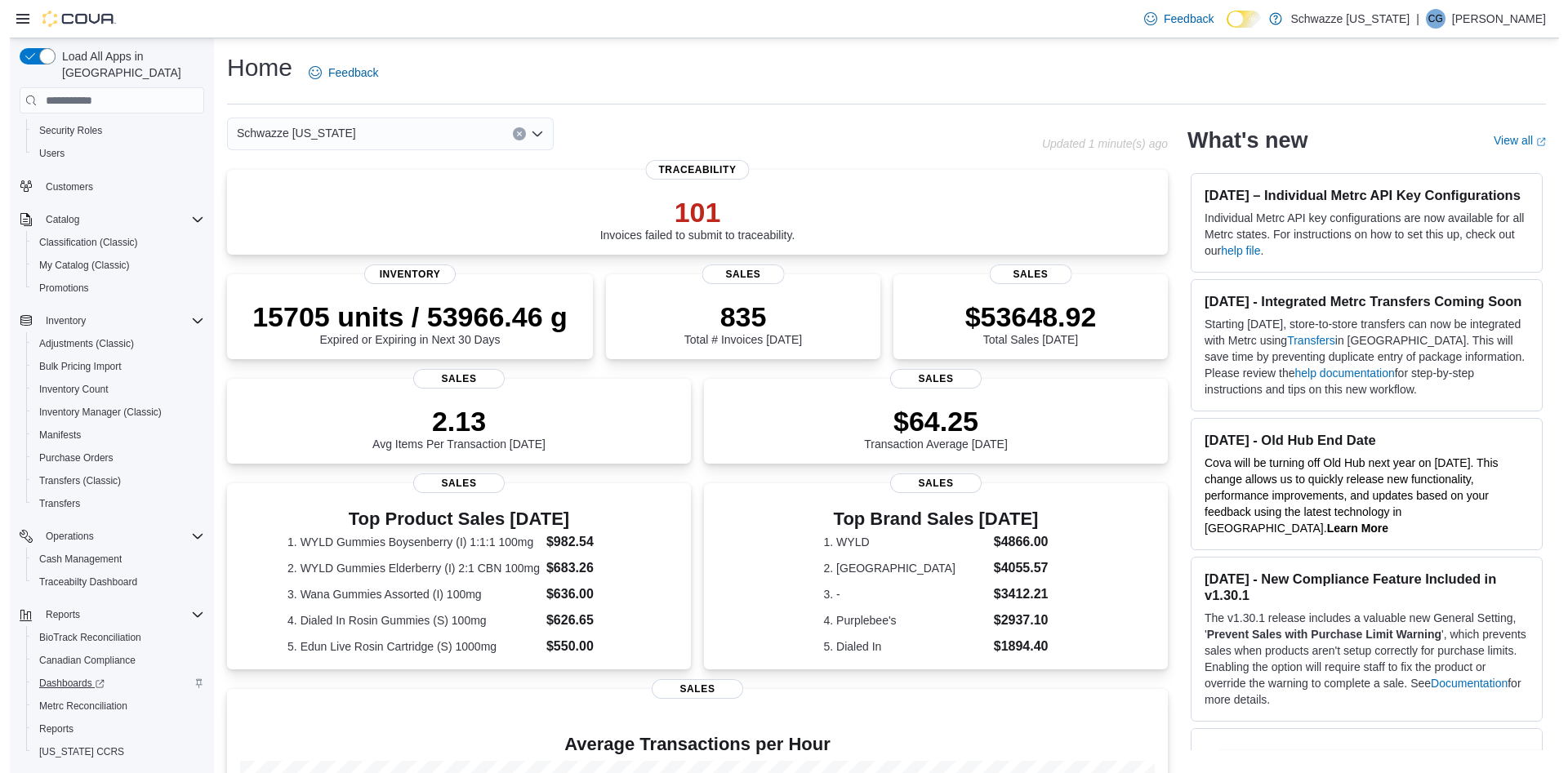
scroll to position [95, 0]
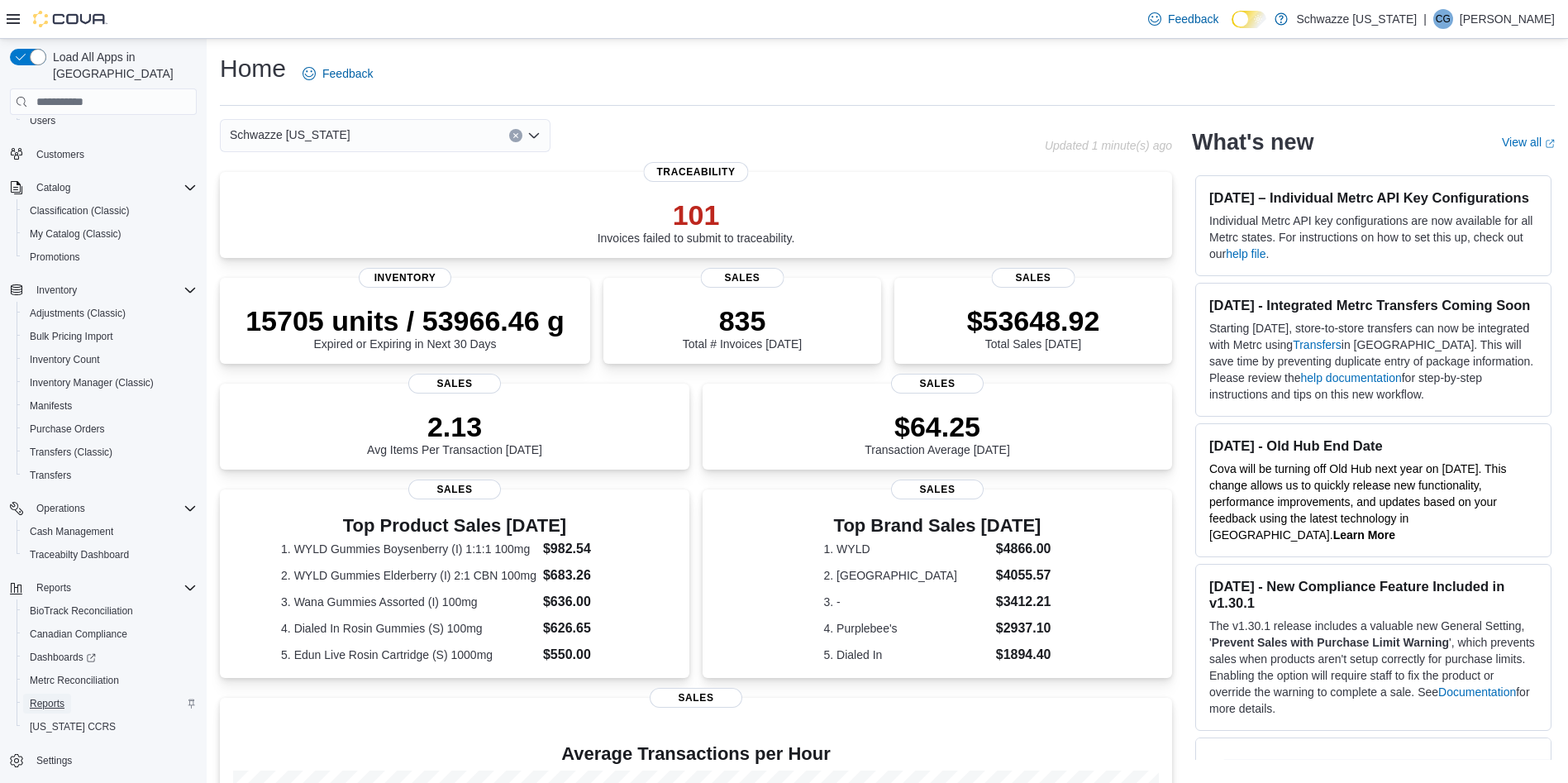
click at [62, 521] on span "Reports" at bounding box center [47, 703] width 35 height 13
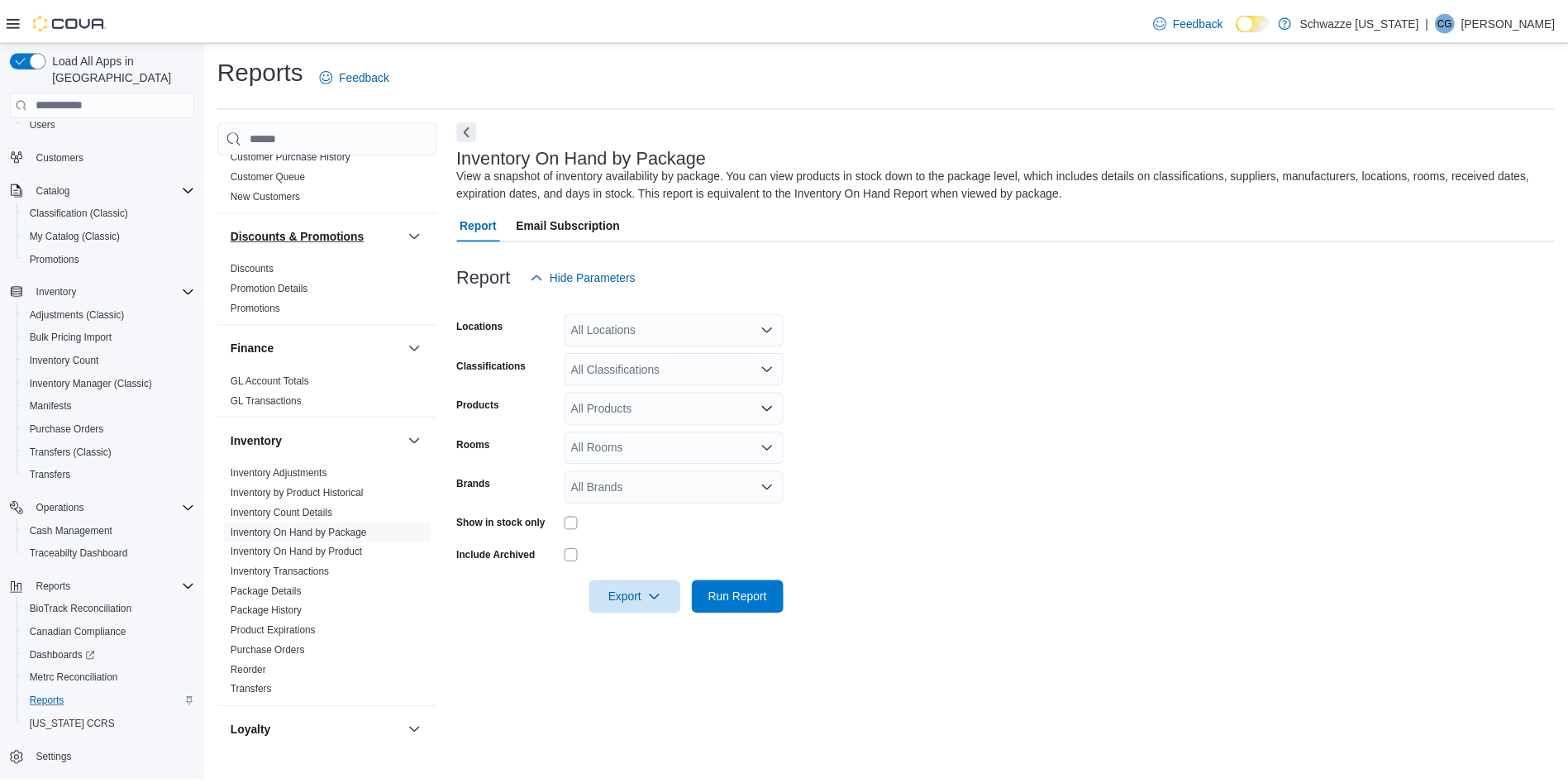
scroll to position [372, 0]
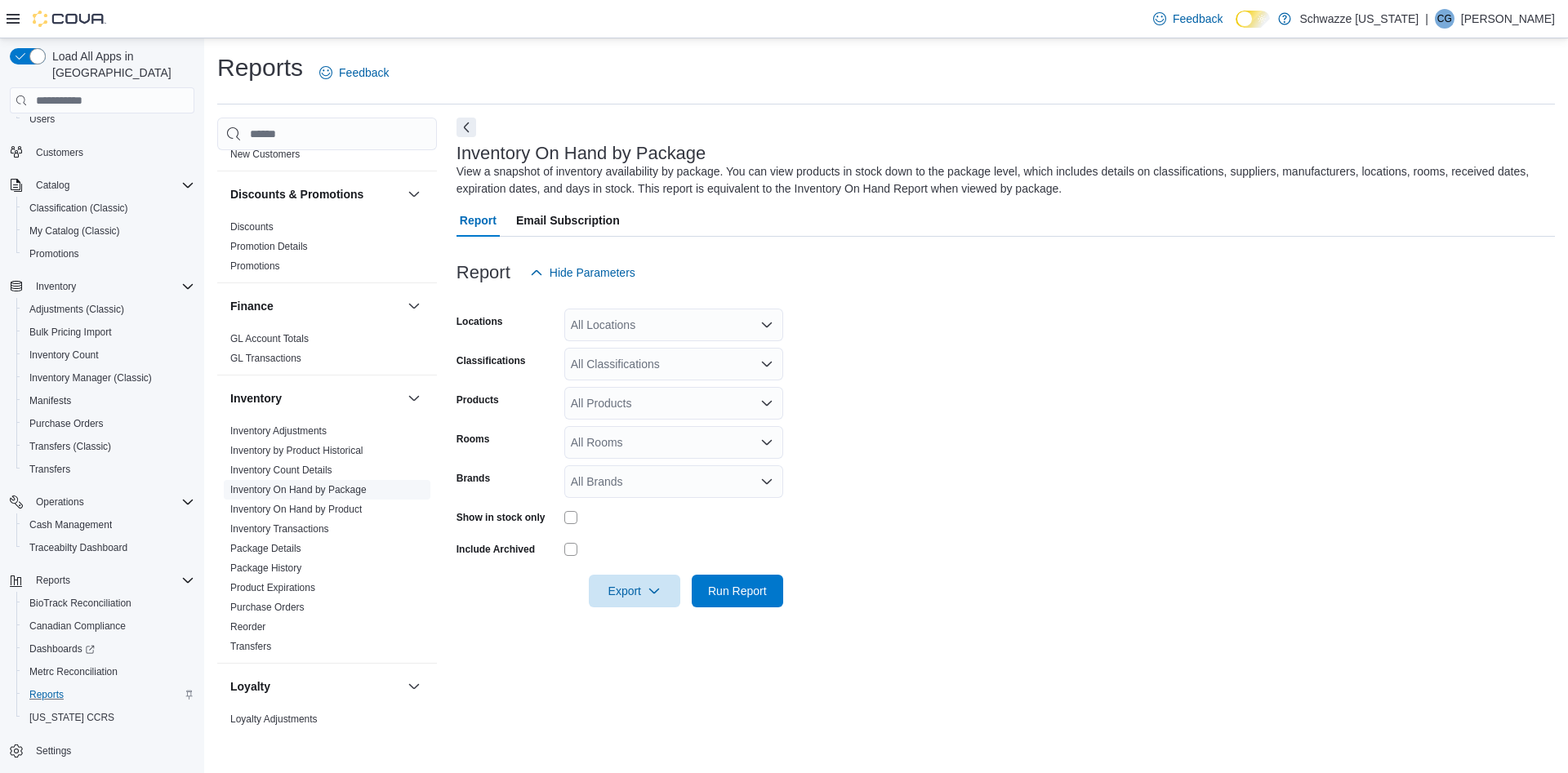
click at [333, 487] on link "Inventory On Hand by Package" at bounding box center [298, 489] width 136 height 11
click at [292, 514] on span "Product Expirations" at bounding box center [327, 587] width 206 height 20
click at [292, 514] on link "Package History" at bounding box center [265, 568] width 71 height 11
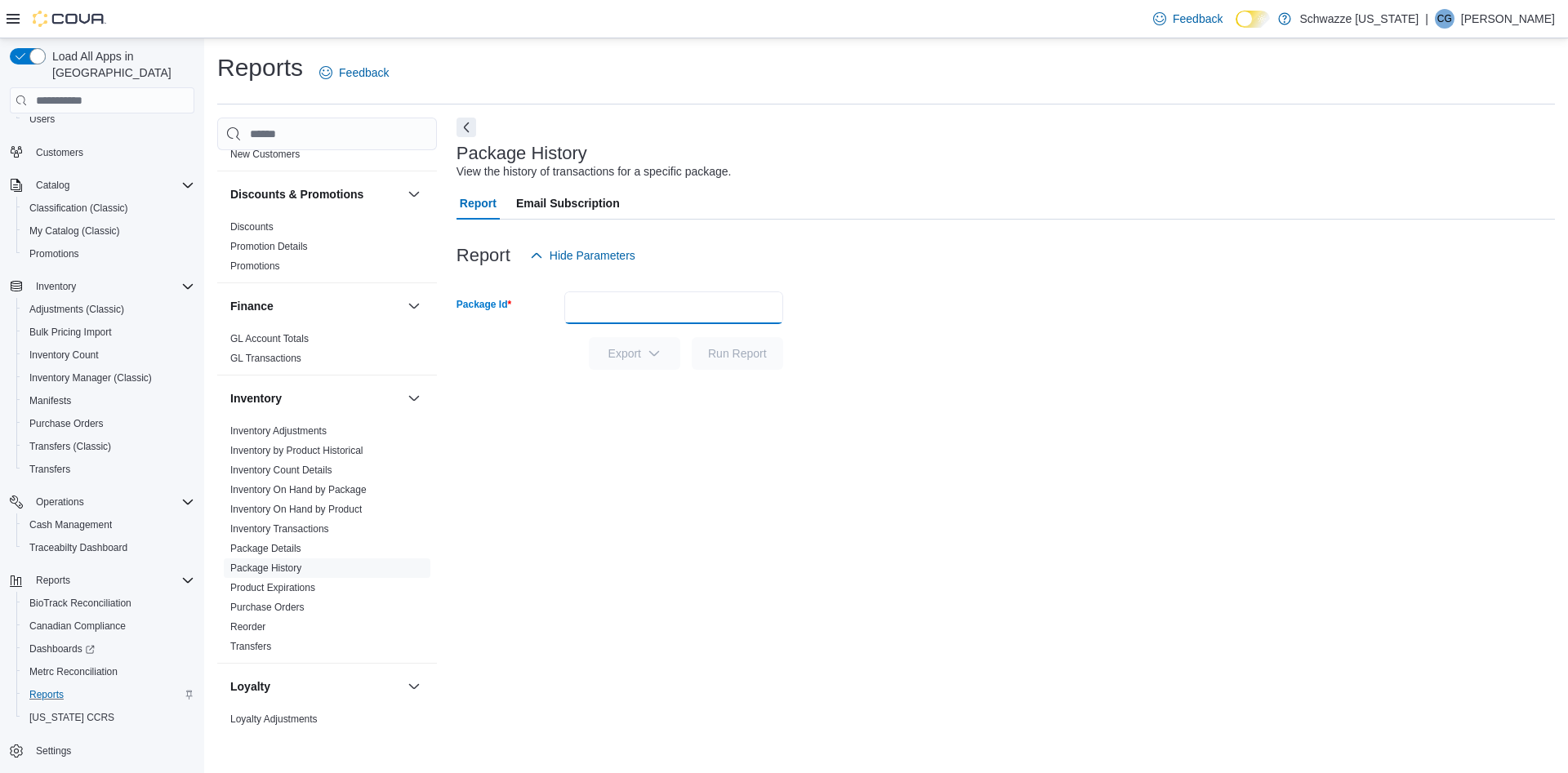
click at [648, 317] on input "Package Id" at bounding box center [674, 308] width 219 height 32
paste input "**********"
type input "**********"
click at [761, 361] on span "Run Report" at bounding box center [738, 353] width 72 height 32
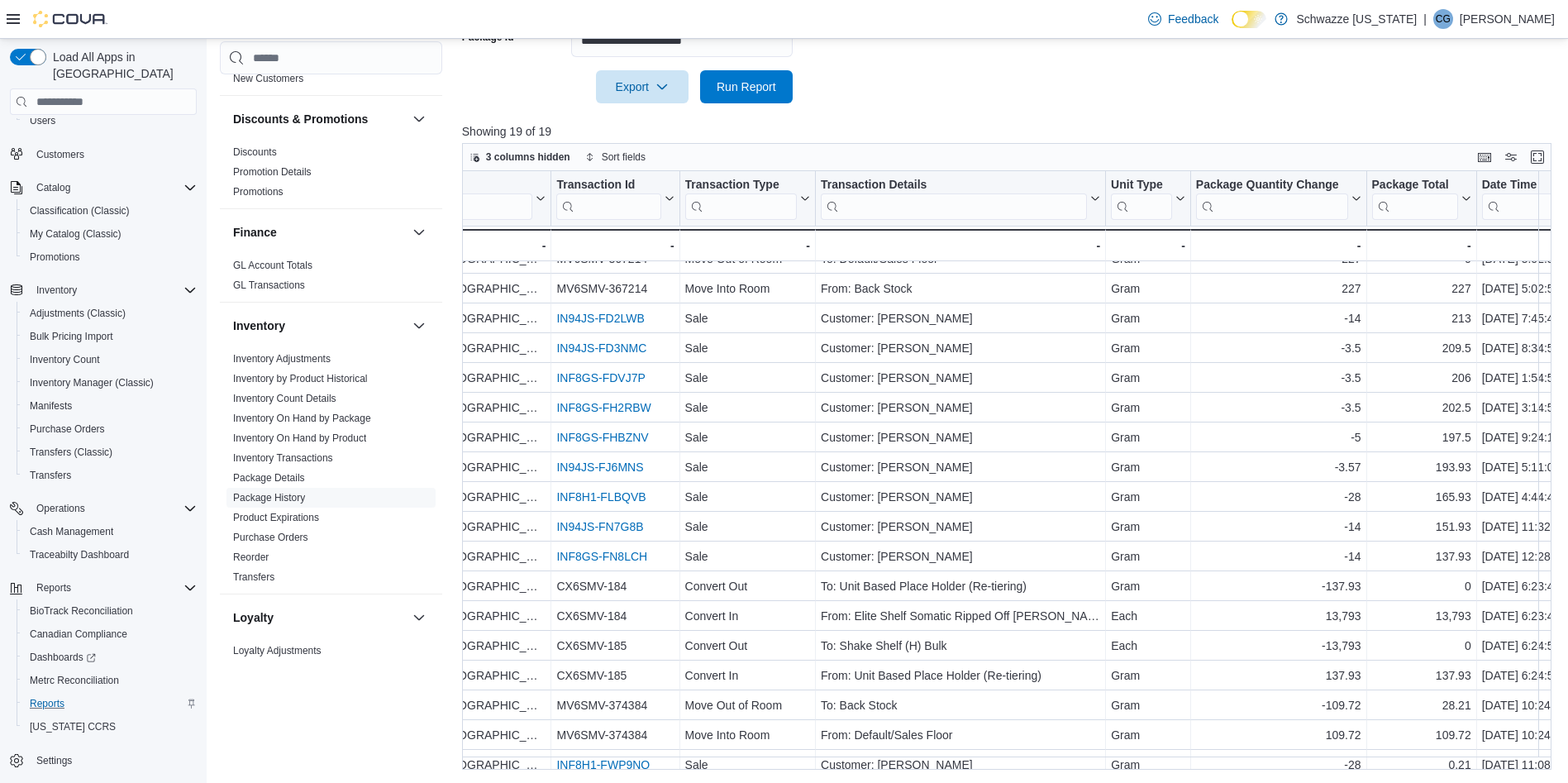
scroll to position [69, 407]
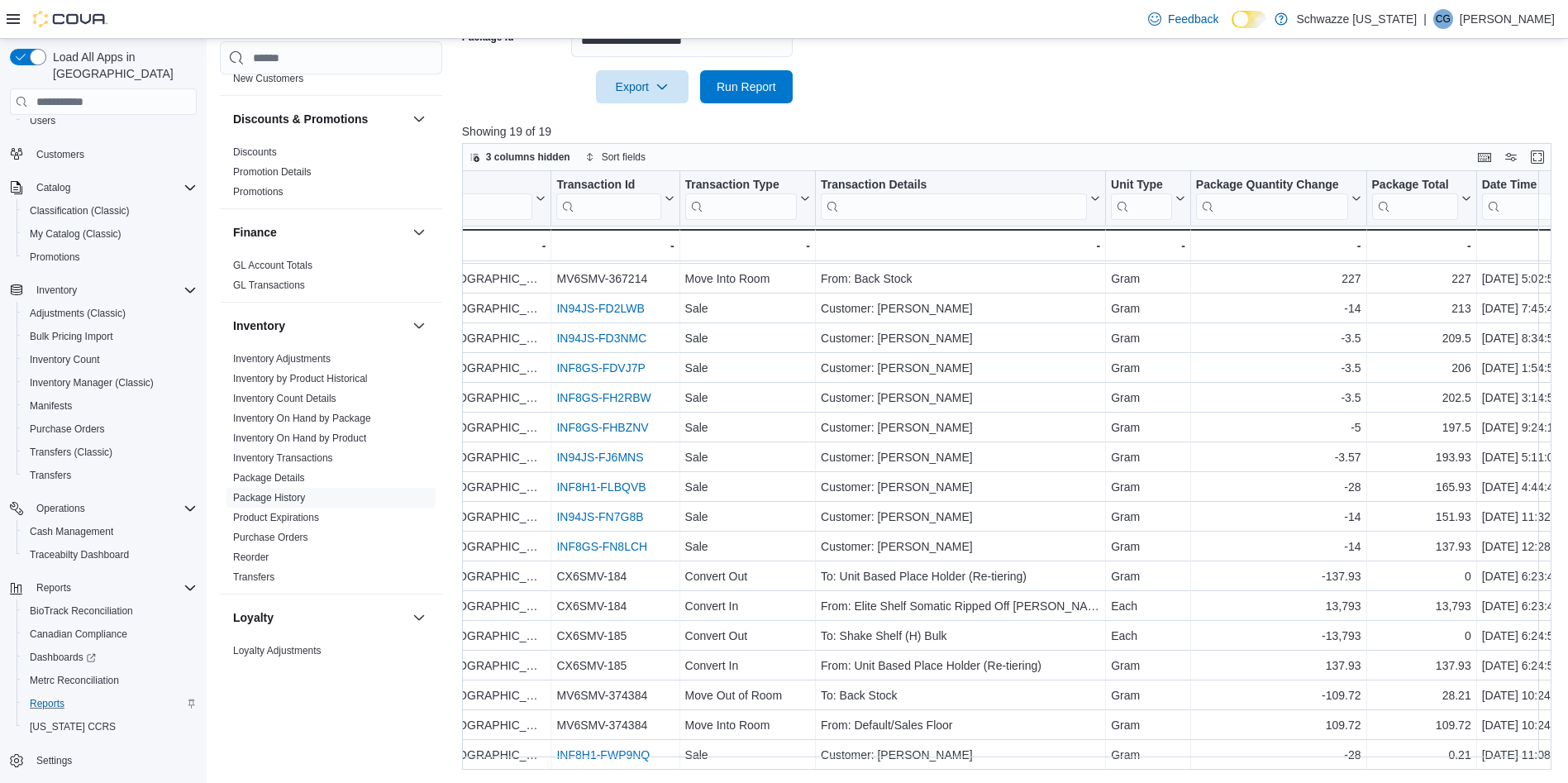
drag, startPoint x: 967, startPoint y: 771, endPoint x: 872, endPoint y: 769, distance: 95.0
click at [872, 521] on div "Reports Feedback Cash Management Cash Management Cash Out Details Compliance OC…" at bounding box center [891, 275] width 1370 height 1015
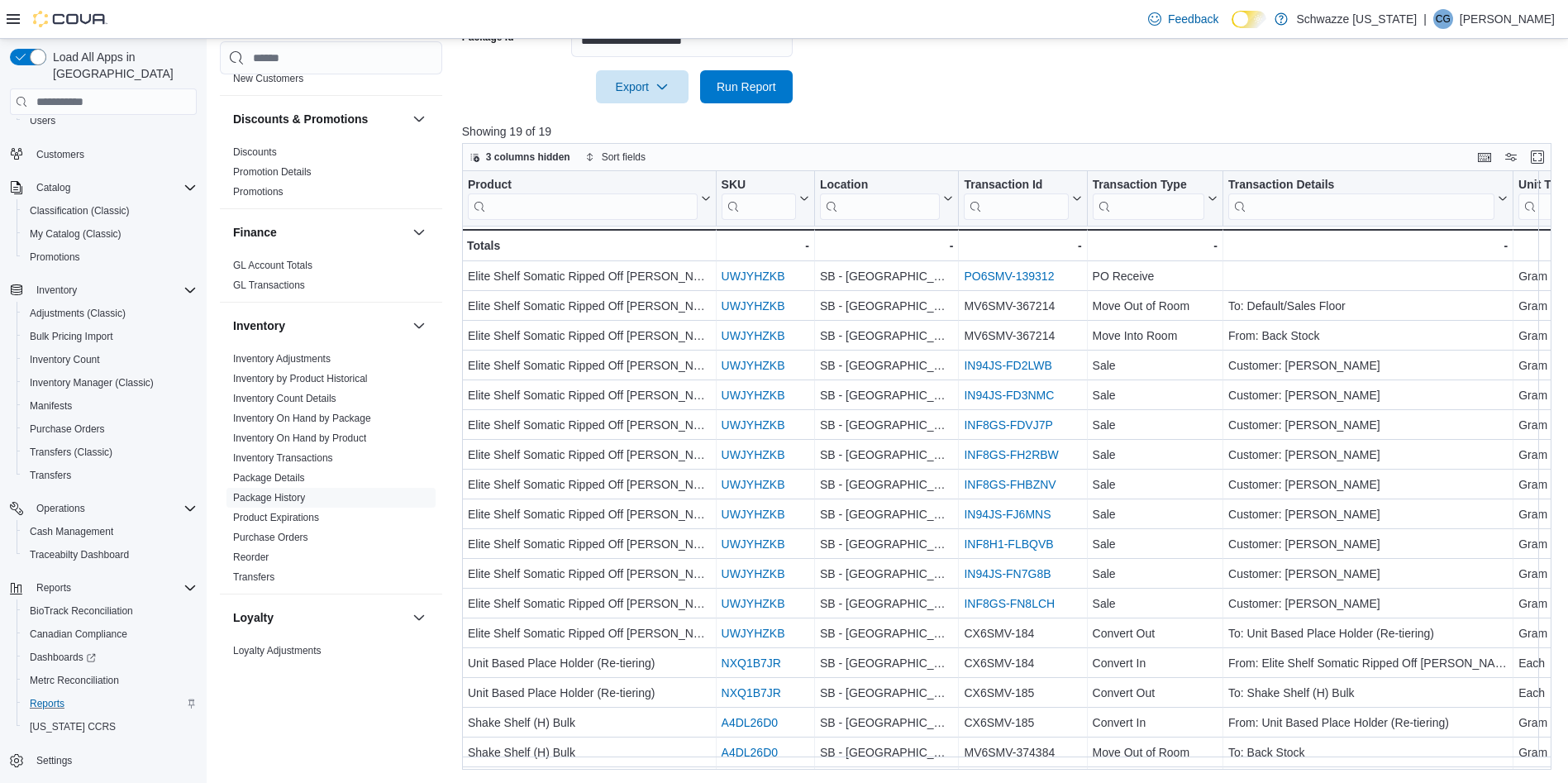
scroll to position [69, 0]
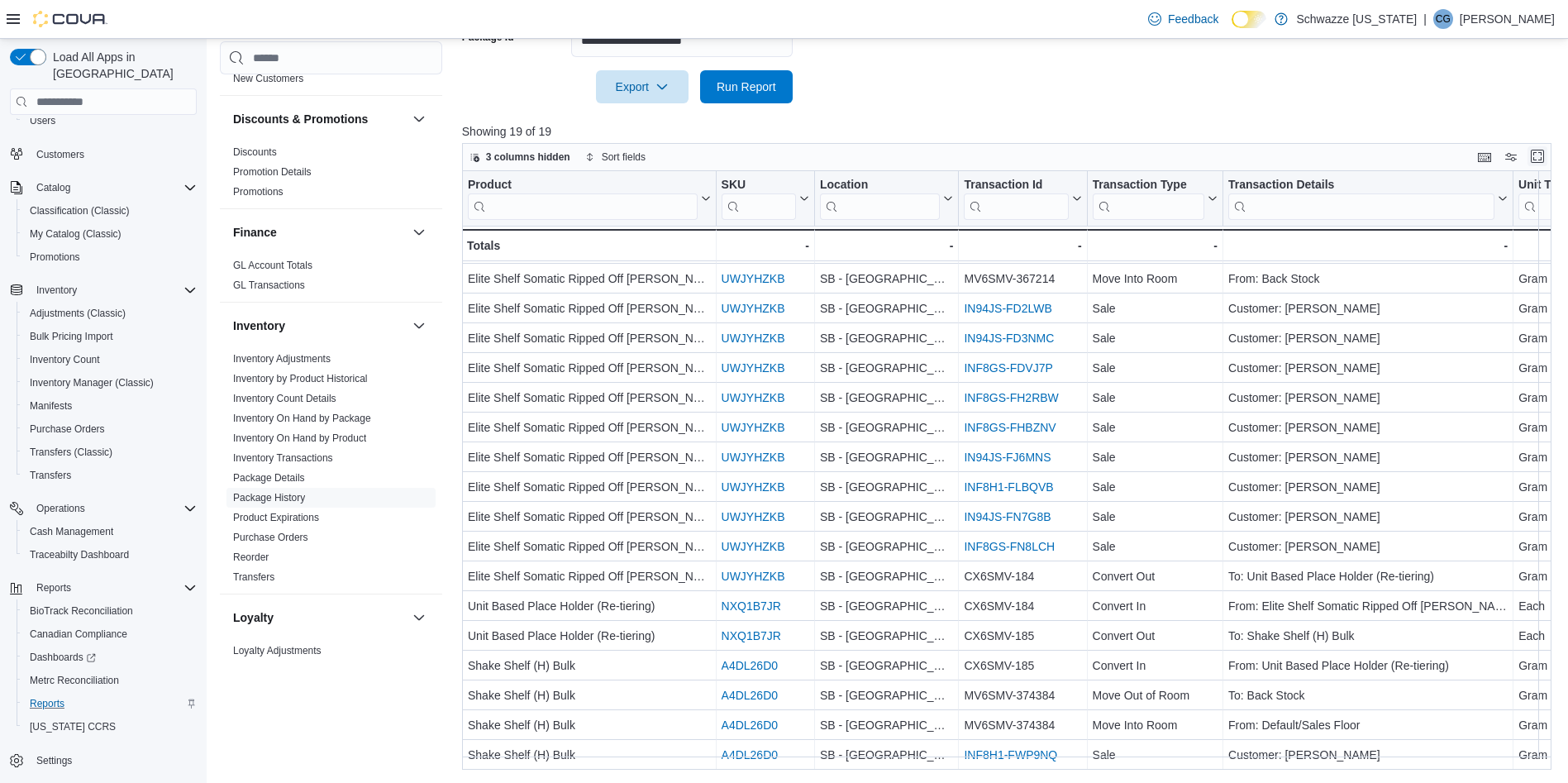
click at [1057, 157] on button "Enter fullscreen" at bounding box center [1537, 156] width 20 height 20
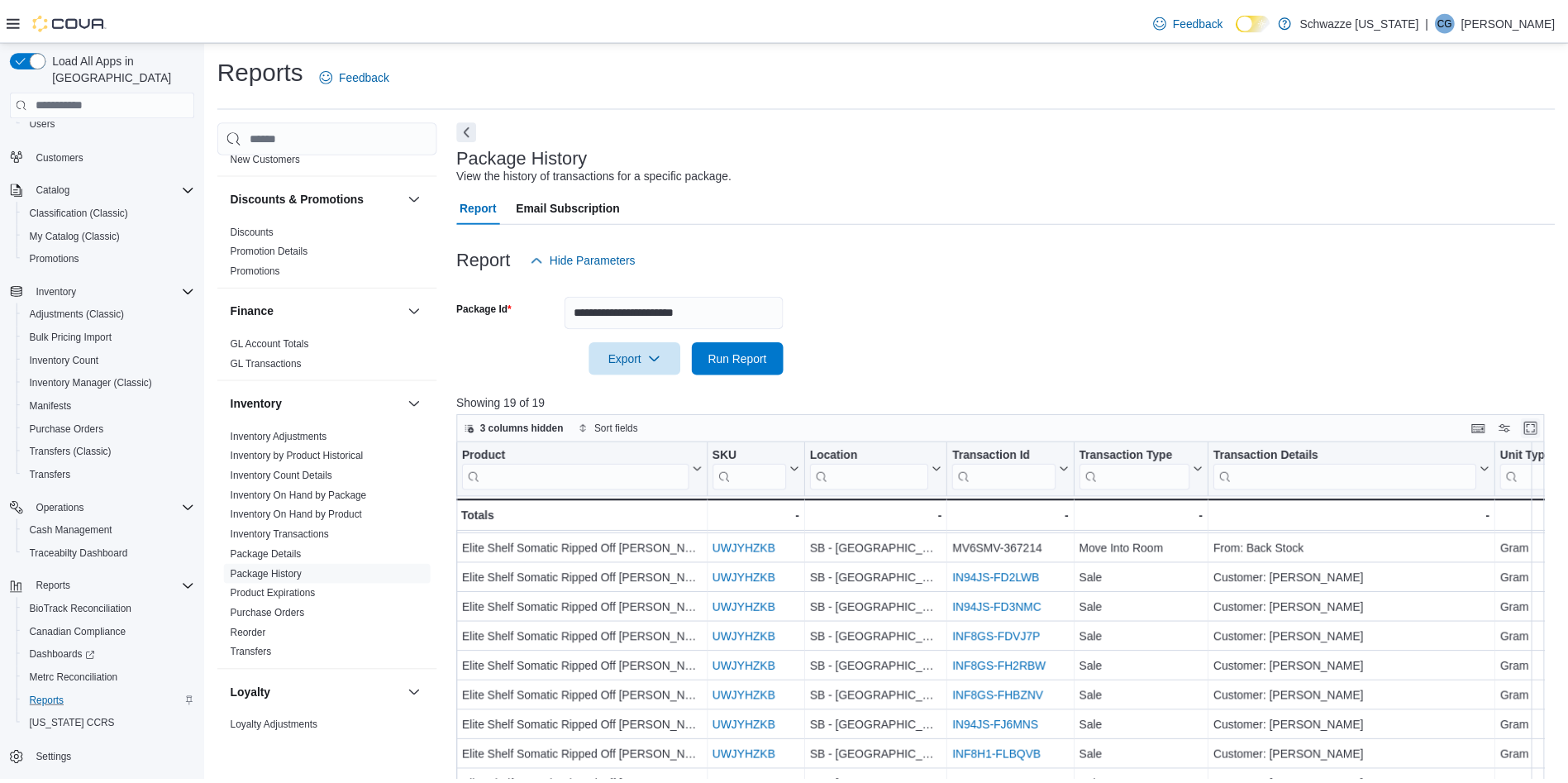
scroll to position [0, 0]
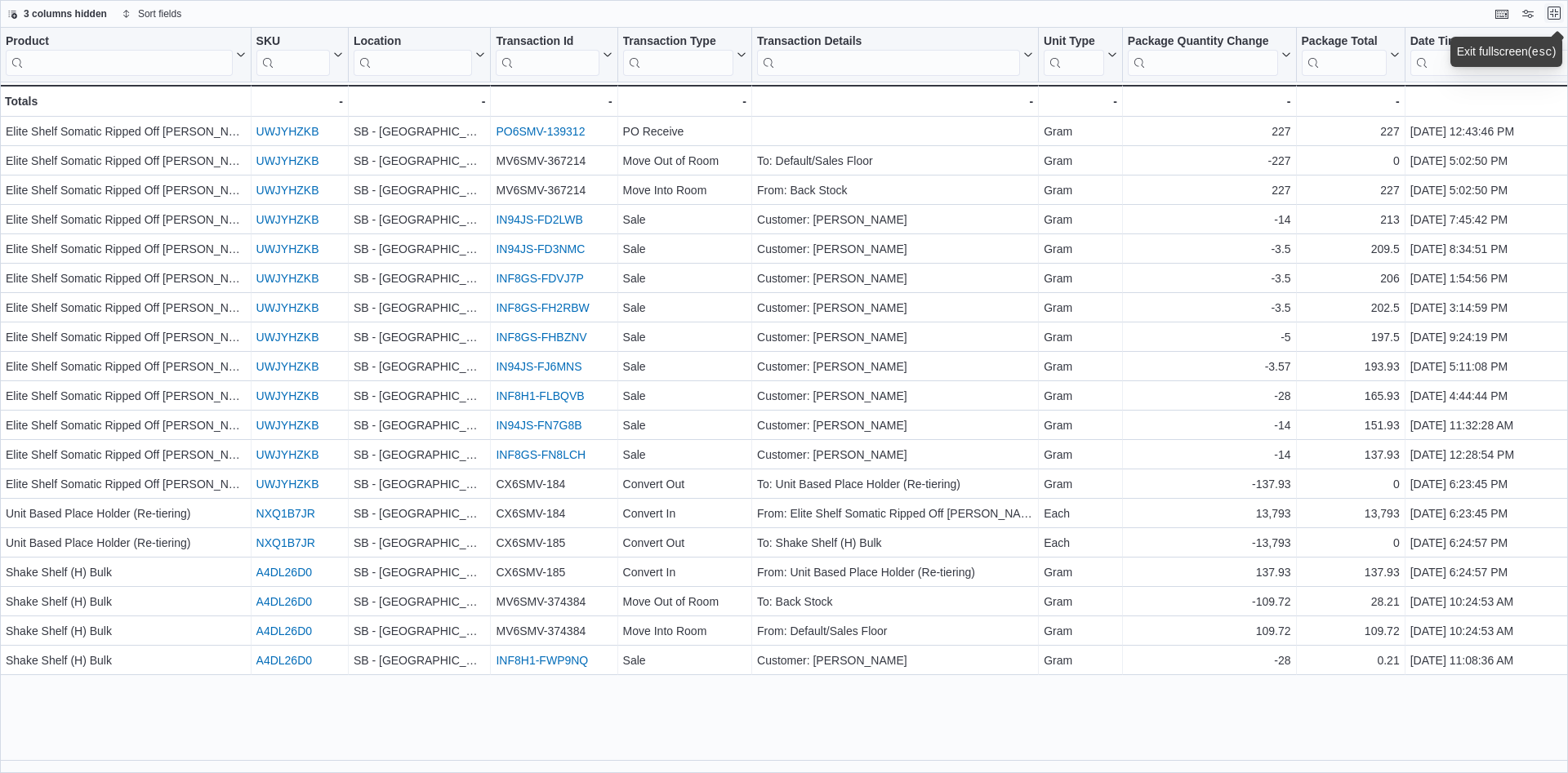
click at [1044, 10] on button "Exit fullscreen" at bounding box center [1554, 13] width 20 height 20
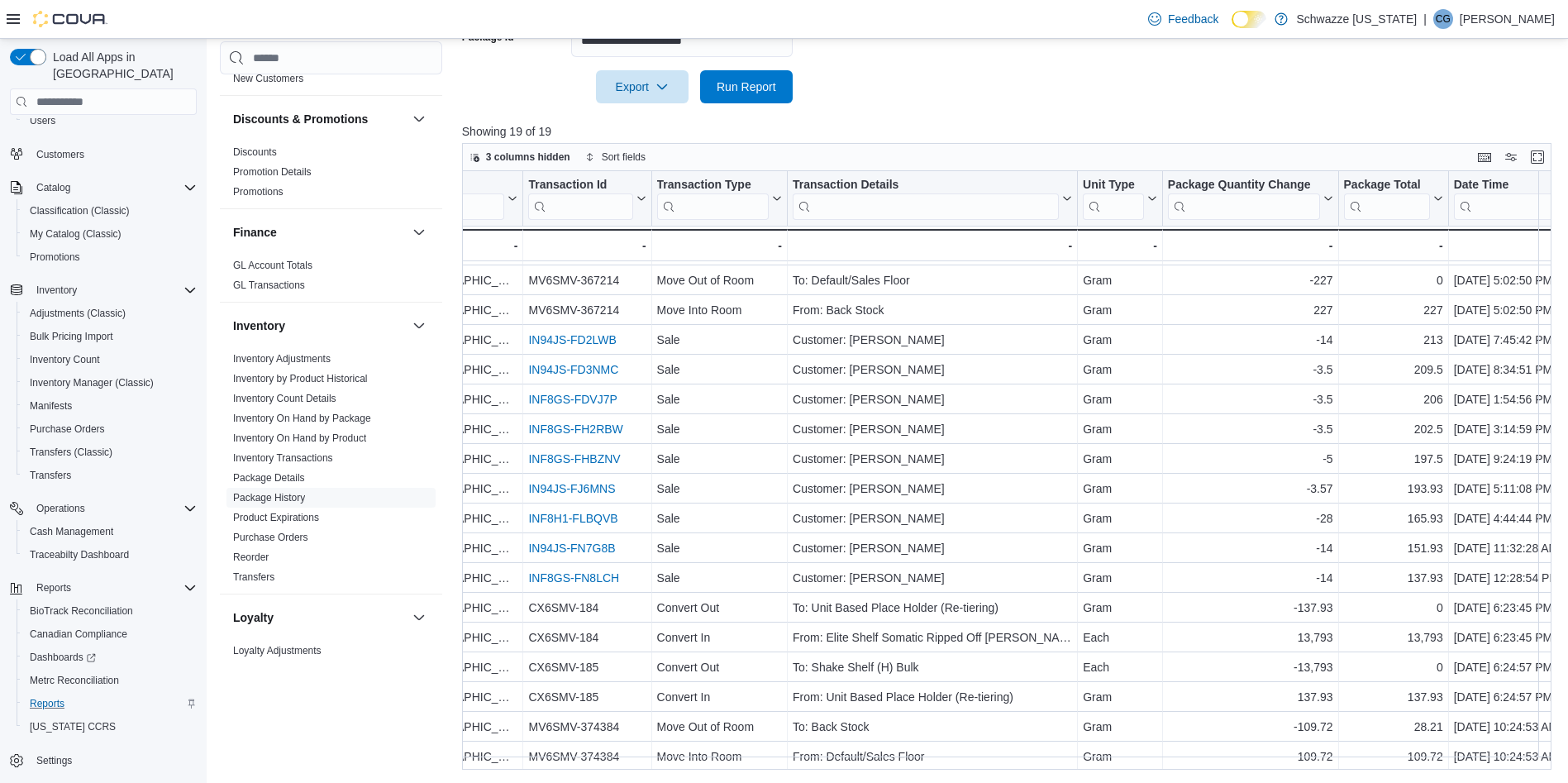
scroll to position [69, 436]
